Goal: Task Accomplishment & Management: Manage account settings

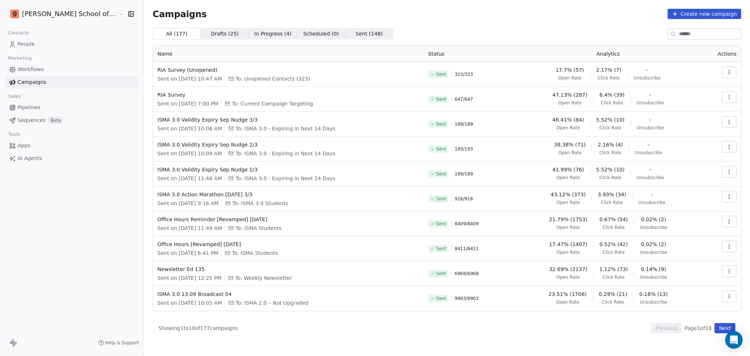
click at [40, 46] on link "People" at bounding box center [72, 44] width 132 height 12
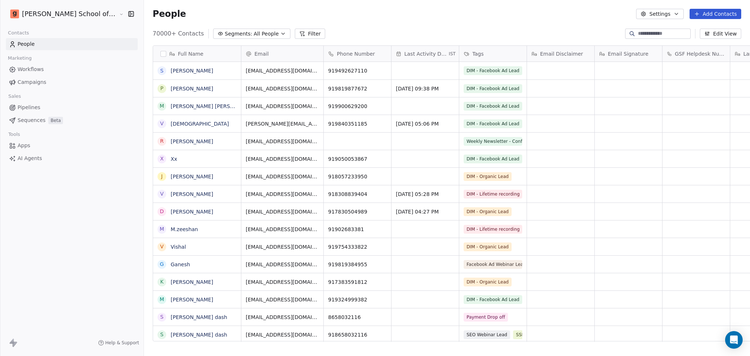
scroll to position [306, 627]
click at [625, 13] on button "Settings" at bounding box center [659, 14] width 47 height 10
click at [625, 52] on icon "Suggestions" at bounding box center [650, 54] width 6 height 6
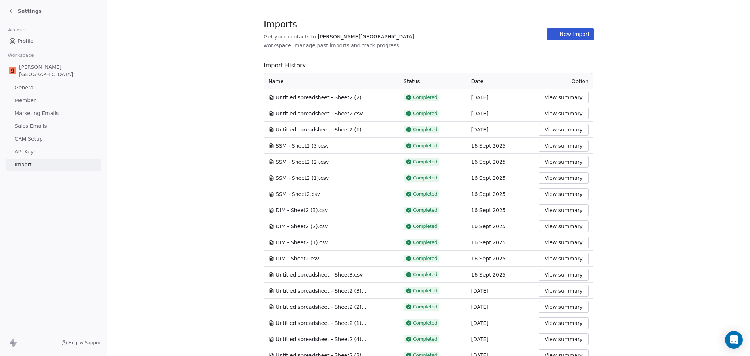
click at [565, 32] on button "New Import" at bounding box center [570, 34] width 47 height 12
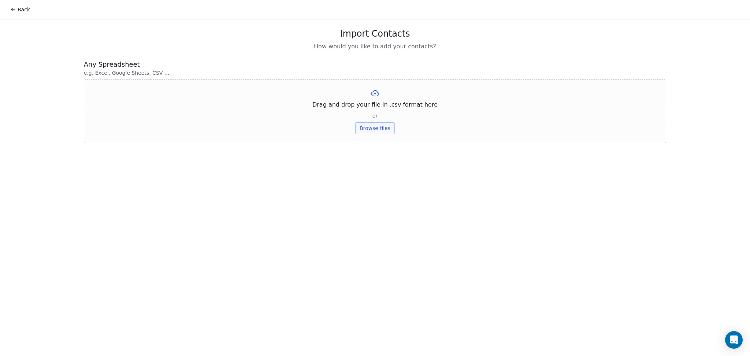
click at [380, 135] on div "Drag and drop your file in .csv format here or Browse files" at bounding box center [375, 111] width 582 height 64
click at [375, 127] on button "Browse files" at bounding box center [375, 128] width 40 height 12
click at [379, 104] on button "Upload" at bounding box center [374, 108] width 27 height 12
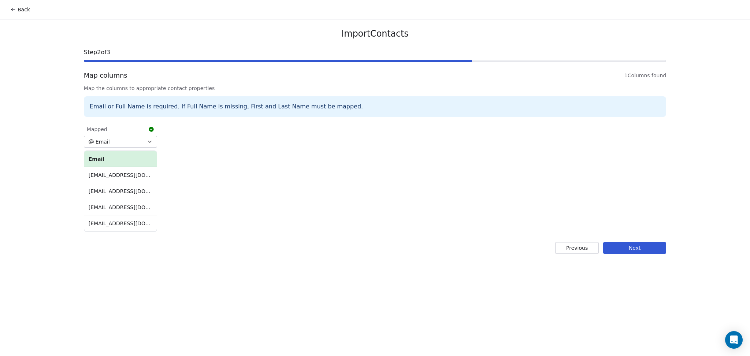
click at [618, 242] on button "Next" at bounding box center [634, 248] width 63 height 12
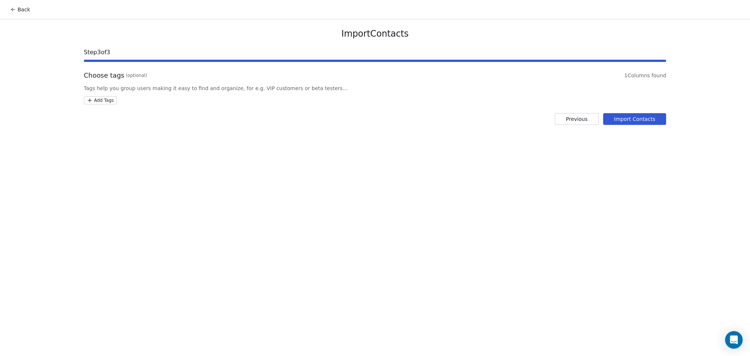
click at [107, 103] on html "Back Import Contacts Step 3 of 3 Choose tags (optional) 1 Columns found Tags he…" at bounding box center [375, 178] width 750 height 356
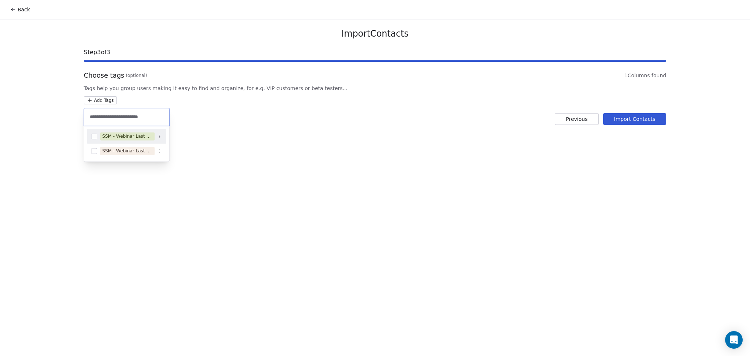
type input "**********"
click at [137, 131] on div "SSM - Webinar Last No Show" at bounding box center [126, 136] width 79 height 12
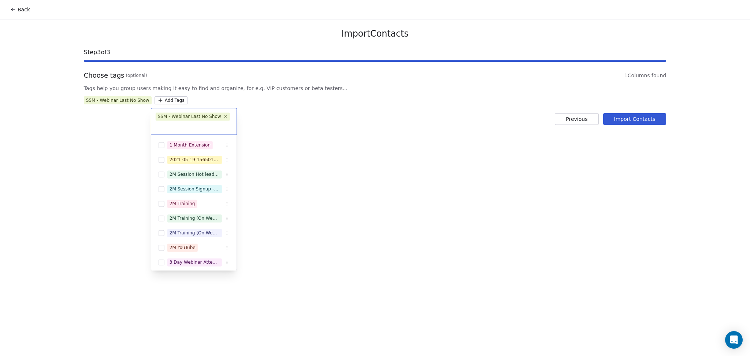
click at [286, 121] on html "Back Import Contacts Step 3 of 3 Choose tags (optional) 1 Columns found Tags he…" at bounding box center [375, 178] width 750 height 356
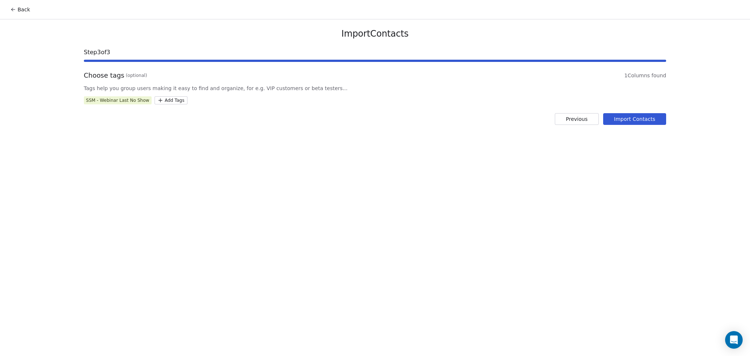
click at [625, 119] on button "Import Contacts" at bounding box center [634, 119] width 63 height 12
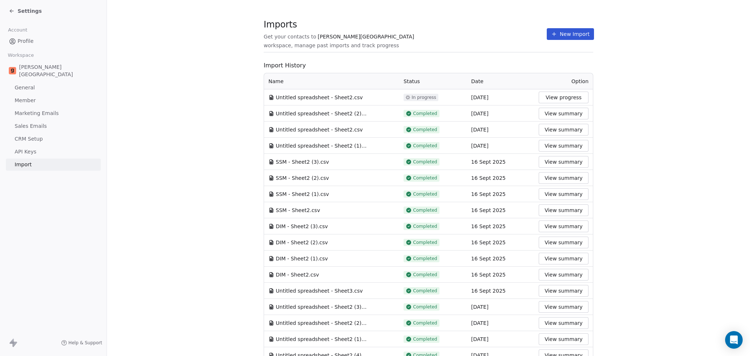
click at [510, 16] on section "Imports Get your contacts to [PERSON_NAME] School workspace, manage past import…" at bounding box center [428, 282] width 643 height 564
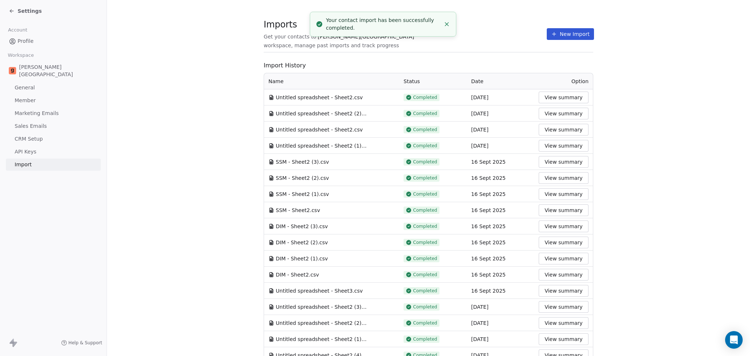
click at [557, 37] on button "New Import" at bounding box center [570, 34] width 47 height 12
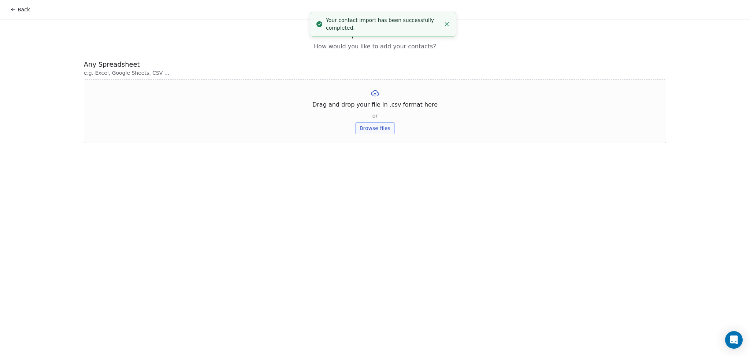
click at [382, 127] on button "Browse files" at bounding box center [375, 128] width 40 height 12
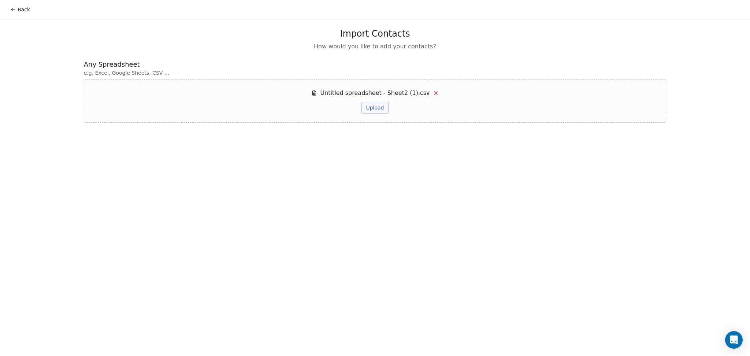
click at [379, 105] on button "Upload" at bounding box center [374, 108] width 27 height 12
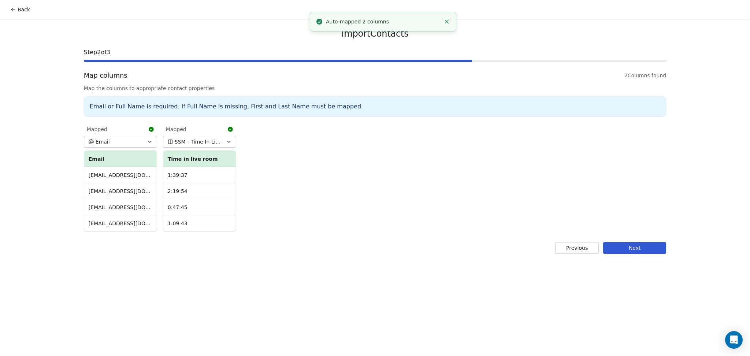
click at [625, 241] on div "Import Contacts Step 2 of 3 Map columns 2 Columns found Map the columns to appr…" at bounding box center [375, 140] width 600 height 243
click at [625, 247] on button "Next" at bounding box center [634, 248] width 63 height 12
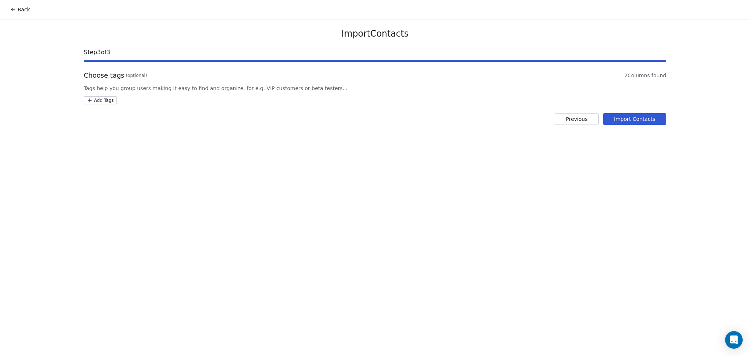
click at [100, 104] on div "Import Contacts Step 3 of 3 Choose tags (optional) 2 Columns found Tags help yo…" at bounding box center [375, 76] width 600 height 114
click at [98, 100] on html "Back Import Contacts Step 3 of 3 Choose tags (optional) 2 Columns found Tags he…" at bounding box center [375, 178] width 750 height 356
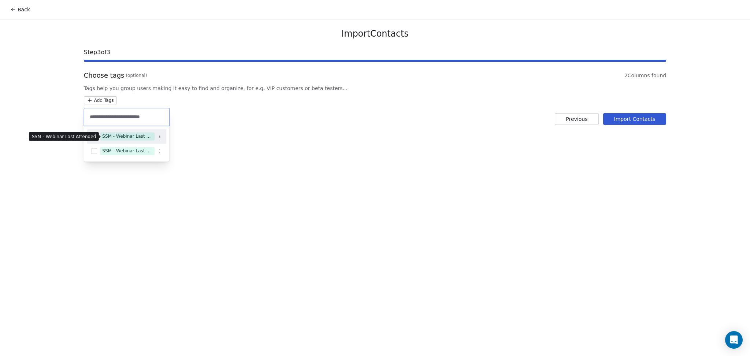
type input "**********"
click at [127, 135] on div "SSM - Webinar Last Attended" at bounding box center [127, 136] width 50 height 7
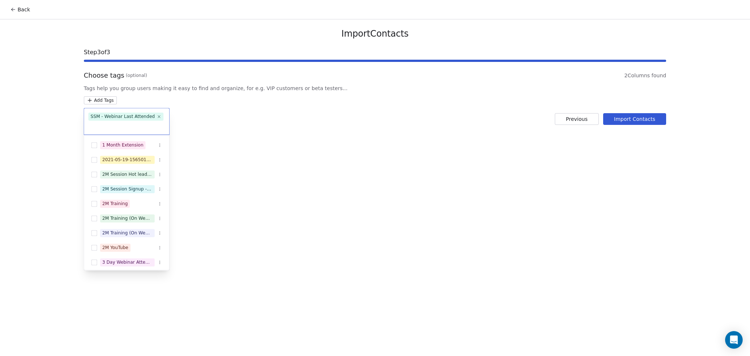
click at [346, 104] on html "Back Import Contacts Step 3 of 3 Choose tags (optional) 2 Columns found Tags he…" at bounding box center [375, 178] width 750 height 356
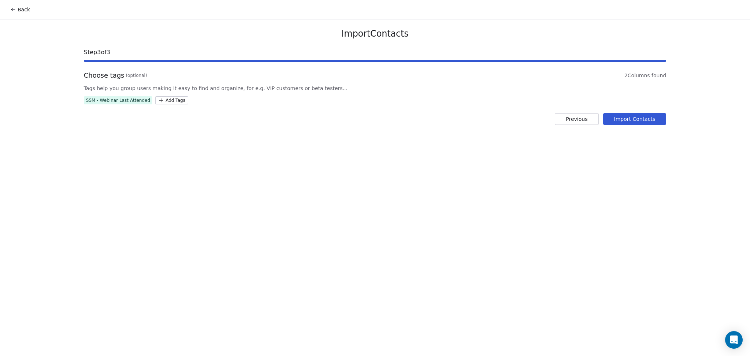
click at [617, 122] on button "Import Contacts" at bounding box center [634, 119] width 63 height 12
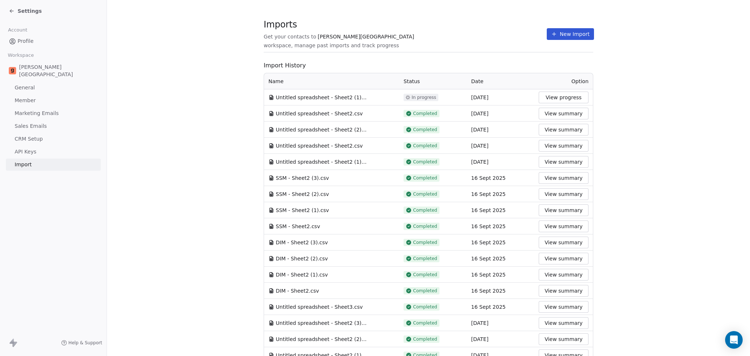
click at [558, 35] on button "New Import" at bounding box center [570, 34] width 47 height 12
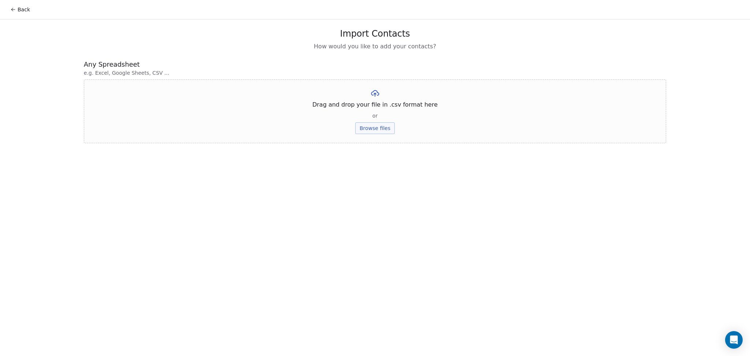
click at [381, 124] on button "Browse files" at bounding box center [375, 128] width 40 height 12
click at [374, 113] on button "Upload" at bounding box center [374, 108] width 27 height 12
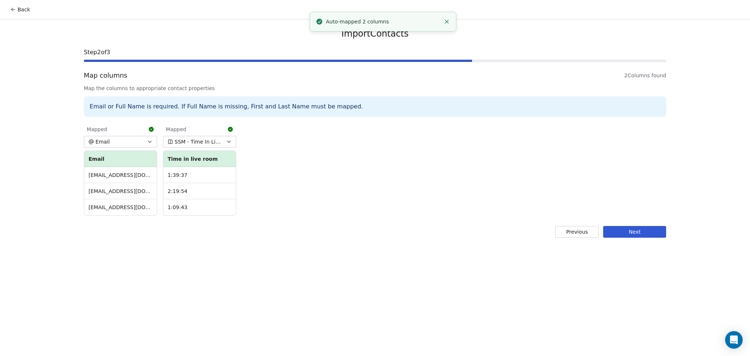
click at [625, 227] on button "Next" at bounding box center [634, 232] width 63 height 12
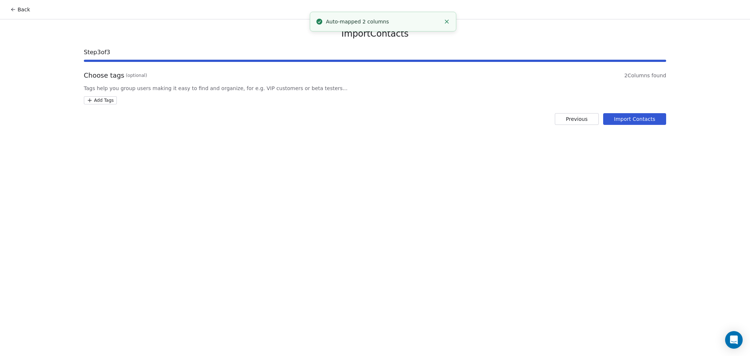
click at [103, 100] on html "Back Import Contacts Step 3 of 3 Choose tags (optional) 2 Columns found Tags he…" at bounding box center [375, 178] width 750 height 356
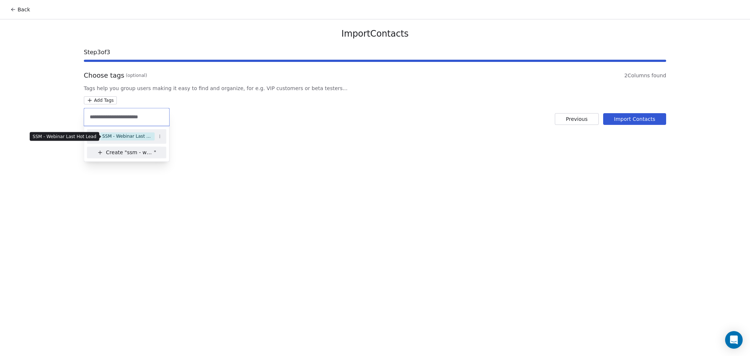
type input "**********"
click at [137, 132] on span "SSM - Webinar Last Hot Lead" at bounding box center [127, 136] width 55 height 8
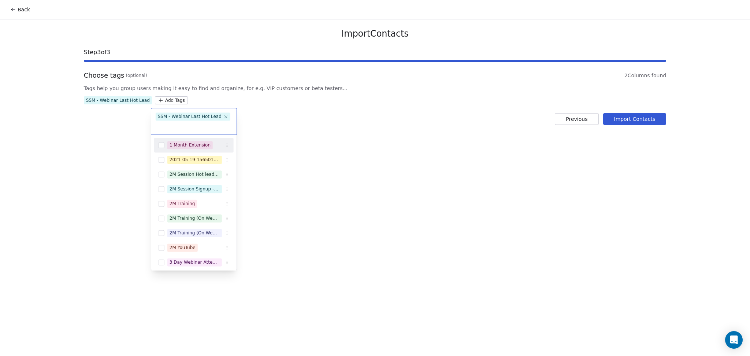
click at [333, 107] on html "Back Import Contacts Step 3 of 3 Choose tags (optional) 2 Columns found Tags he…" at bounding box center [375, 178] width 750 height 356
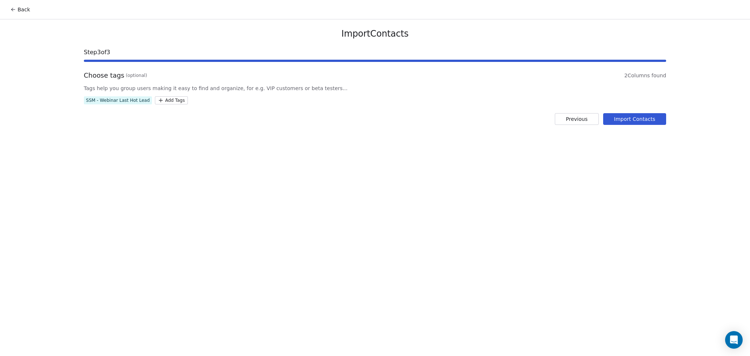
click at [625, 122] on button "Import Contacts" at bounding box center [634, 119] width 63 height 12
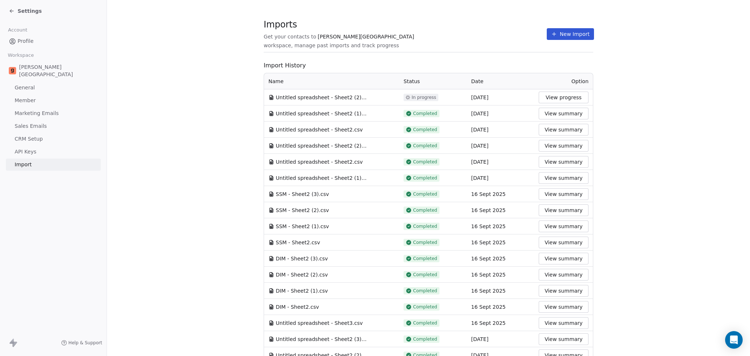
click at [335, 38] on span "[PERSON_NAME][GEOGRAPHIC_DATA]" at bounding box center [366, 36] width 96 height 7
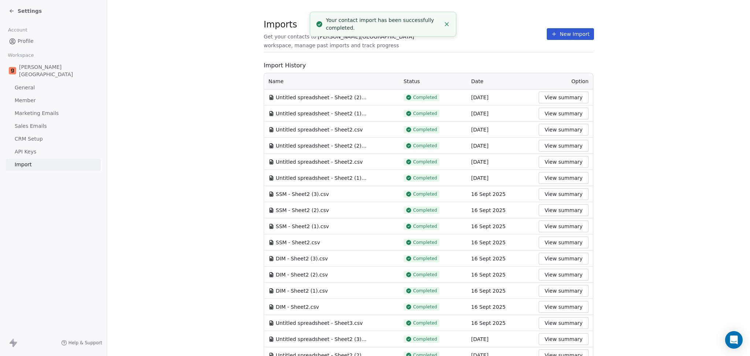
click at [557, 34] on button "New Import" at bounding box center [570, 34] width 47 height 12
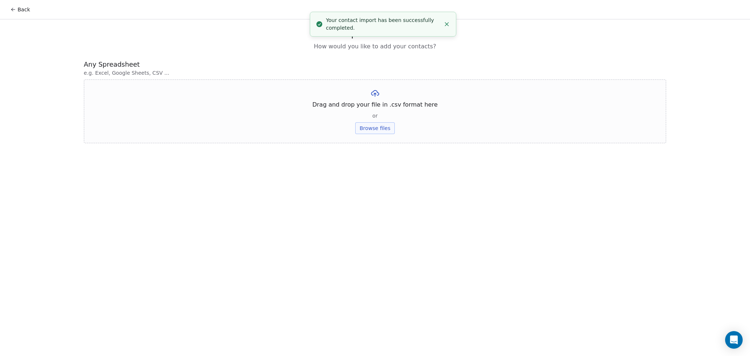
click at [372, 121] on div "Drag and drop your file in .csv format here or Browse files" at bounding box center [375, 111] width 582 height 64
click at [372, 122] on div "Drag and drop your file in .csv format here or Browse files" at bounding box center [375, 111] width 582 height 64
click at [373, 127] on button "Browse files" at bounding box center [375, 128] width 40 height 12
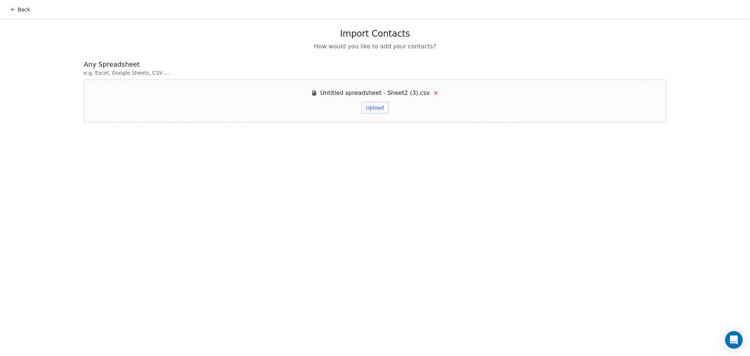
click at [381, 106] on button "Upload" at bounding box center [374, 108] width 27 height 12
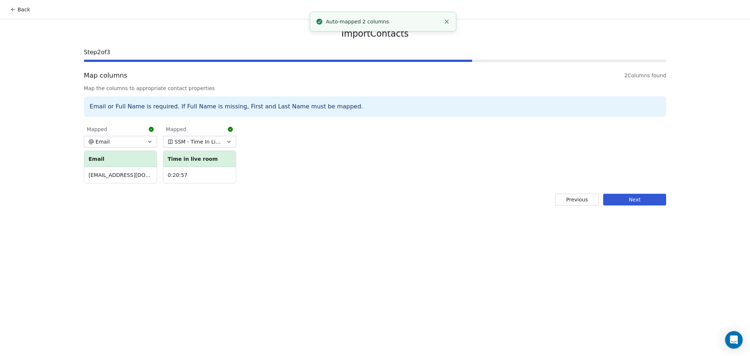
click at [625, 200] on button "Next" at bounding box center [634, 200] width 63 height 12
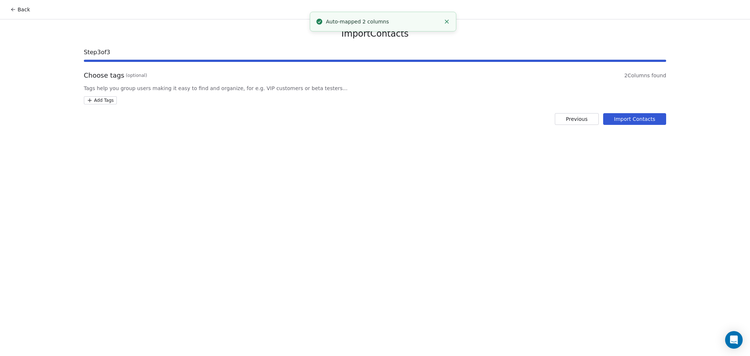
click at [107, 100] on html "Back Import Contacts Step 3 of 3 Choose tags (optional) 2 Columns found Tags he…" at bounding box center [375, 178] width 750 height 356
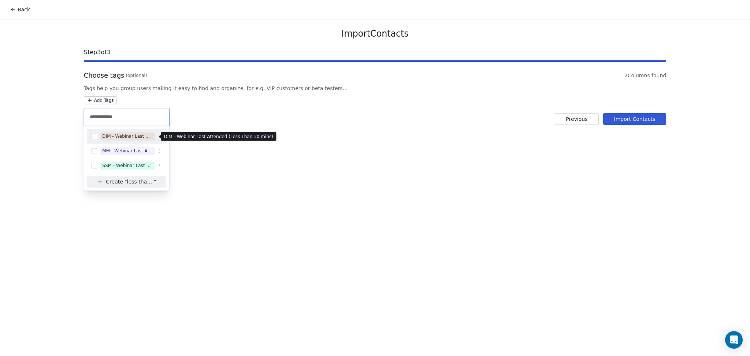
type input "**********"
click at [142, 134] on div "DIM - Webinar Last Attended (Less Than 30 mins)" at bounding box center [127, 136] width 50 height 7
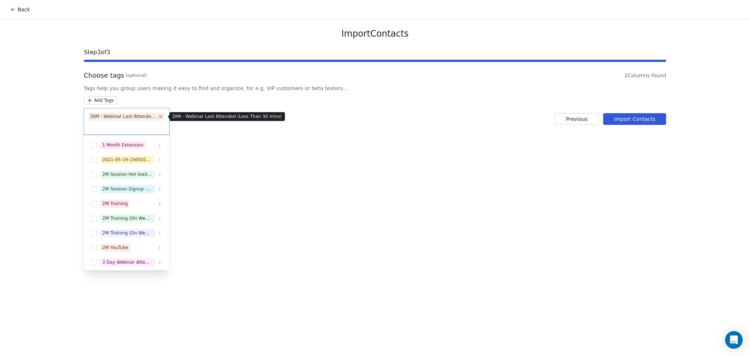
click at [158, 115] on icon at bounding box center [160, 116] width 5 height 5
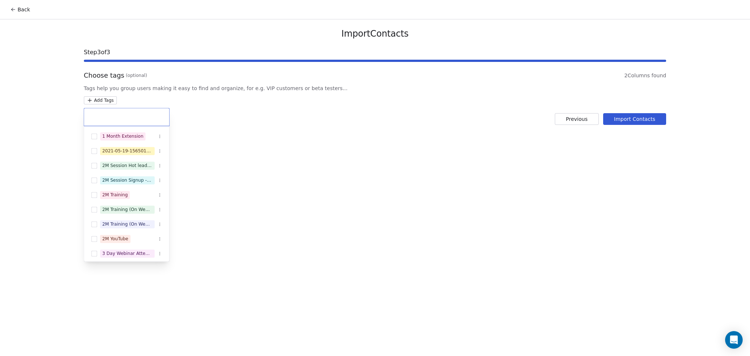
click at [150, 116] on input "text" at bounding box center [126, 117] width 77 height 8
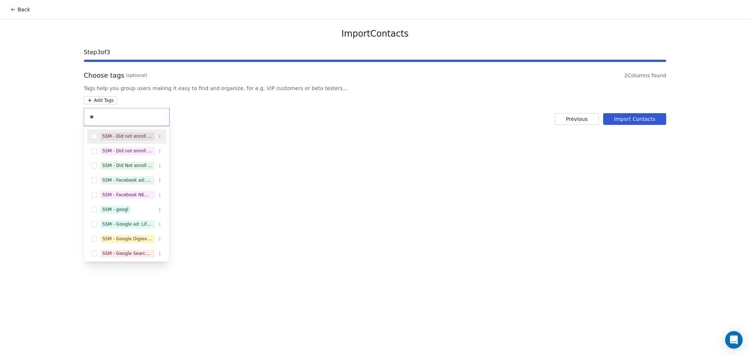
type input "*"
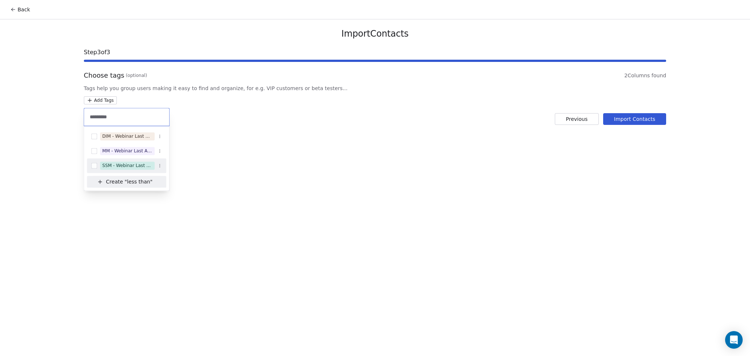
type input "*********"
click at [138, 161] on div "SSM - Webinar Last Attended (Less Than 30 mins)" at bounding box center [126, 166] width 79 height 12
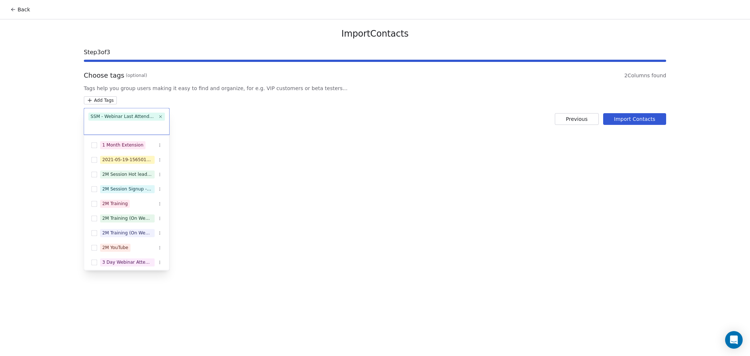
click at [250, 128] on html "Back Import Contacts Step 3 of 3 Choose tags (optional) 2 Columns found Tags he…" at bounding box center [375, 178] width 750 height 356
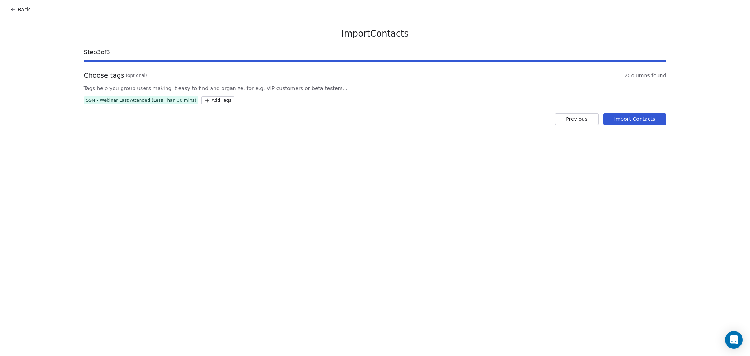
click at [625, 114] on button "Import Contacts" at bounding box center [634, 119] width 63 height 12
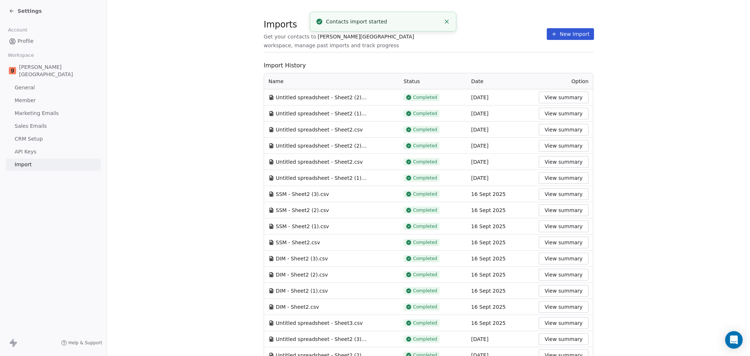
click at [619, 117] on section "Imports Get your contacts to [PERSON_NAME] School workspace, manage past import…" at bounding box center [428, 298] width 643 height 596
